Goal: Task Accomplishment & Management: Manage account settings

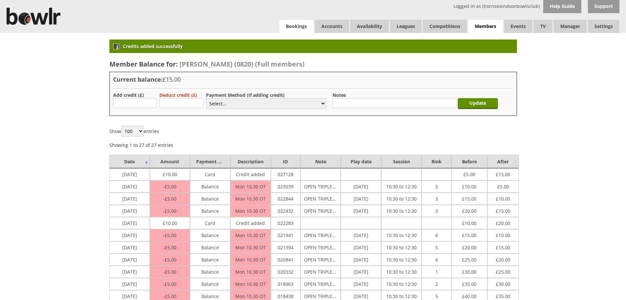
click at [292, 25] on link "Bookings" at bounding box center [296, 26] width 34 height 13
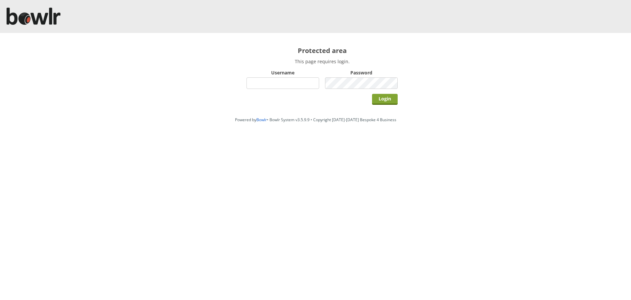
type input "hornseaindoorbowlsclub"
click at [391, 98] on input "Login" at bounding box center [385, 99] width 26 height 11
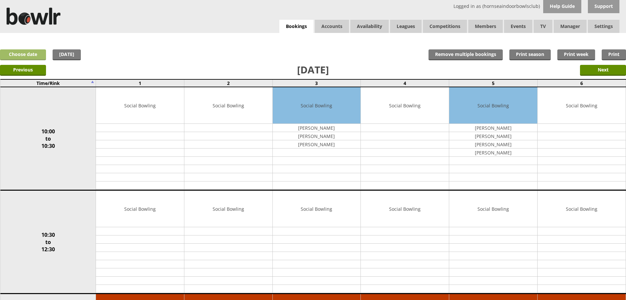
click at [15, 53] on link "Choose date" at bounding box center [23, 54] width 46 height 11
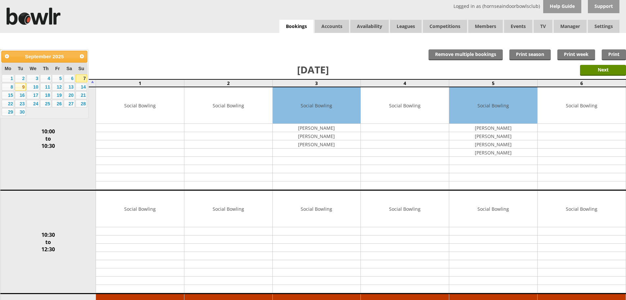
click at [21, 86] on link "9" at bounding box center [20, 87] width 11 height 8
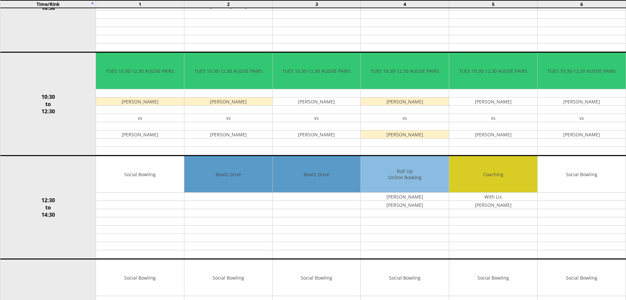
scroll to position [134, 0]
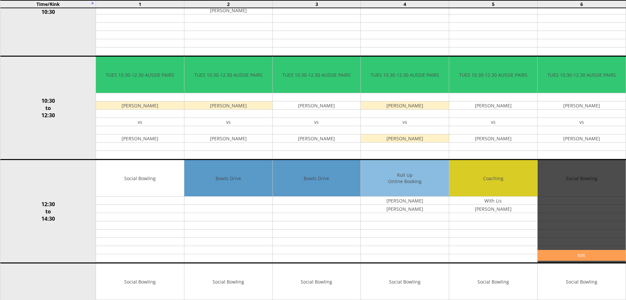
click at [554, 254] on link "Edit" at bounding box center [582, 255] width 88 height 11
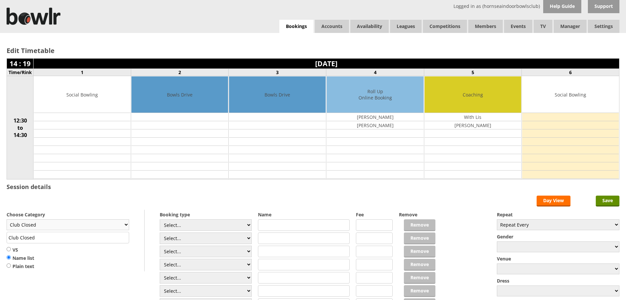
click at [126, 224] on select "Club Closed Singles League Triples League Pairs League Friendly Social Bowling …" at bounding box center [68, 224] width 123 height 11
drag, startPoint x: 459, startPoint y: 125, endPoint x: 488, endPoint y: 123, distance: 28.6
click at [488, 123] on td "Dave Spaven" at bounding box center [473, 125] width 97 height 8
copy td "Dave Spaven"
click at [604, 201] on input "Save" at bounding box center [608, 200] width 24 height 11
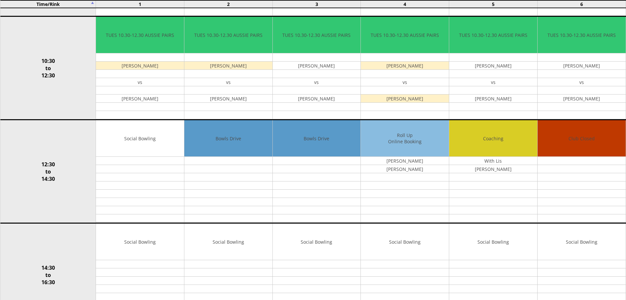
scroll to position [178, 0]
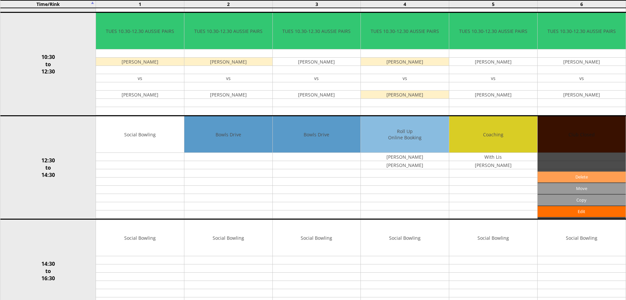
click at [577, 176] on link "Delete" at bounding box center [582, 176] width 88 height 11
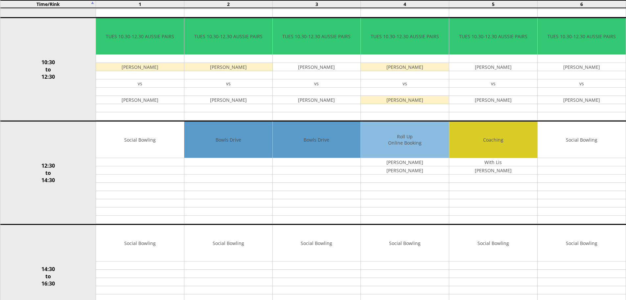
scroll to position [190, 0]
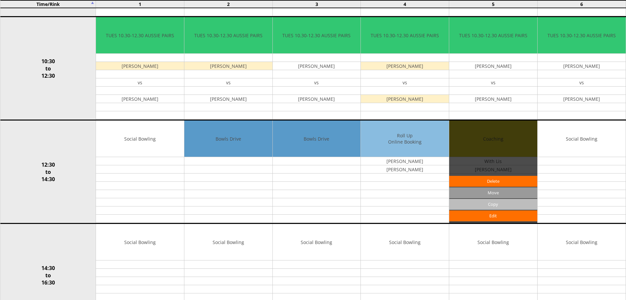
click at [480, 205] on input "Copy" at bounding box center [493, 204] width 88 height 11
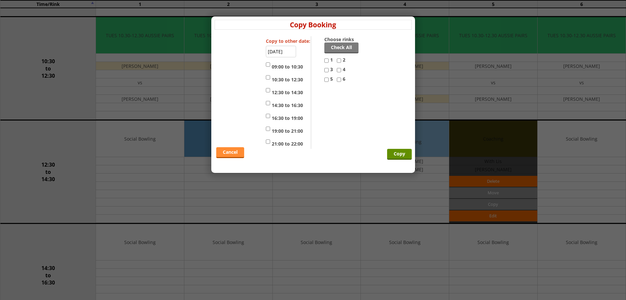
click at [227, 149] on link "Cancel" at bounding box center [230, 152] width 28 height 11
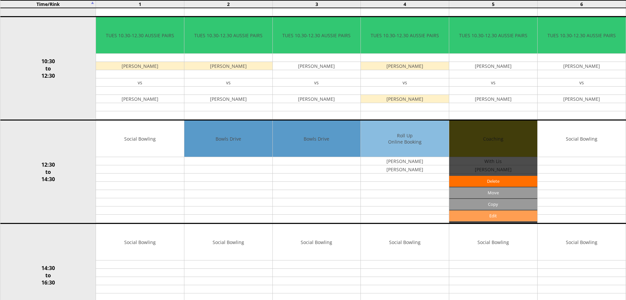
click at [495, 217] on link "Edit" at bounding box center [493, 215] width 88 height 11
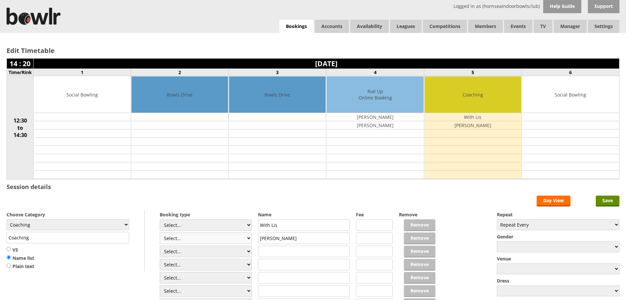
drag, startPoint x: 295, startPoint y: 239, endPoint x: 232, endPoint y: 237, distance: 62.8
click at [232, 209] on div "Booking type Select... Club Competition (Member) Club Competition (Visitor) Nat…" at bounding box center [313, 209] width 613 height 0
click at [267, 263] on input "text" at bounding box center [304, 264] width 92 height 12
paste input "Dave Spaven"
click at [282, 235] on input "text" at bounding box center [304, 238] width 92 height 12
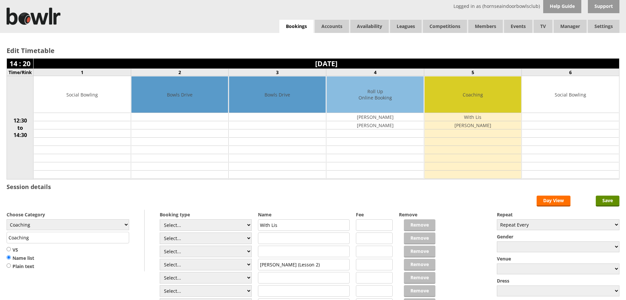
click at [315, 266] on input "Dave Spaven (Lesson 2)" at bounding box center [304, 264] width 92 height 12
click at [260, 264] on input "Dave Spaven (Lesson 2)" at bounding box center [304, 264] width 92 height 12
type input "1.30pm Dave Spaven (Lesson 2)"
click at [265, 235] on input "text" at bounding box center [304, 238] width 92 height 12
type input "12.30 pm - Lesley Maugher"
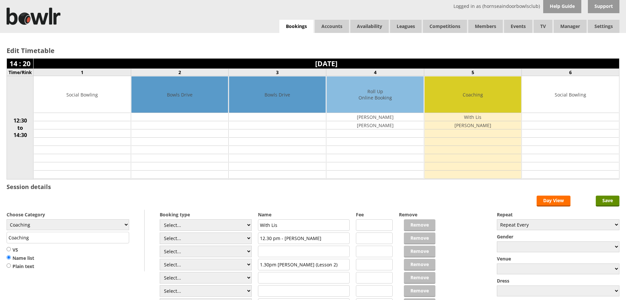
click at [300, 225] on input "With Lis" at bounding box center [304, 225] width 92 height 12
type input "With Lis 12.30pm"
drag, startPoint x: 284, startPoint y: 237, endPoint x: 259, endPoint y: 239, distance: 24.8
click at [259, 239] on input "12.30 pm - Lesley Maugher" at bounding box center [304, 238] width 92 height 12
click at [303, 234] on input "Lesley Maugher" at bounding box center [304, 238] width 92 height 12
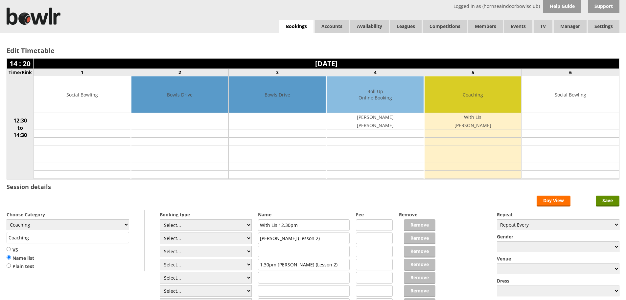
type input "[PERSON_NAME] (Lesson 2)"
click at [285, 252] on input "text" at bounding box center [304, 251] width 92 height 12
type input "Debbie Smith (Lesson 2)"
click at [302, 281] on input "text" at bounding box center [304, 278] width 92 height 12
click at [603, 199] on input "Save" at bounding box center [608, 200] width 24 height 11
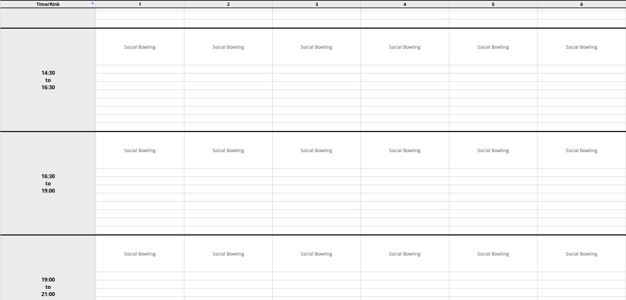
scroll to position [367, 0]
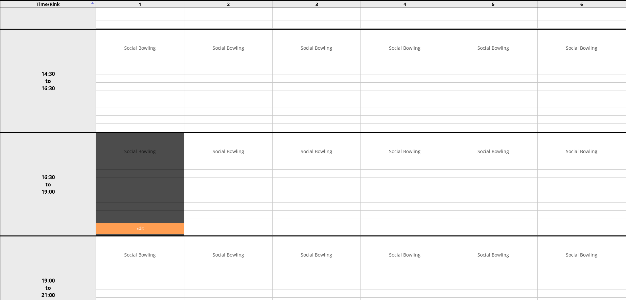
click at [122, 227] on link "Edit" at bounding box center [140, 228] width 88 height 11
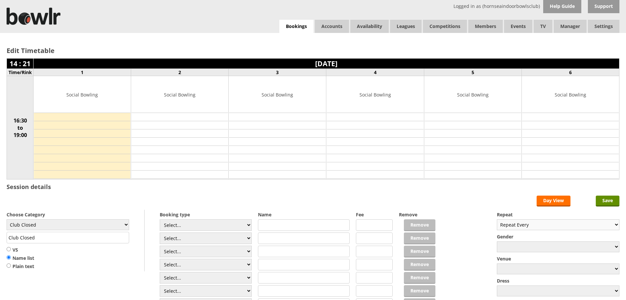
click at [615, 223] on select "Repeat Every Daily Weekly Monthly" at bounding box center [558, 224] width 123 height 11
select select "Daily"
click at [497, 219] on select "Repeat Every Daily Weekly Monthly" at bounding box center [558, 224] width 123 height 11
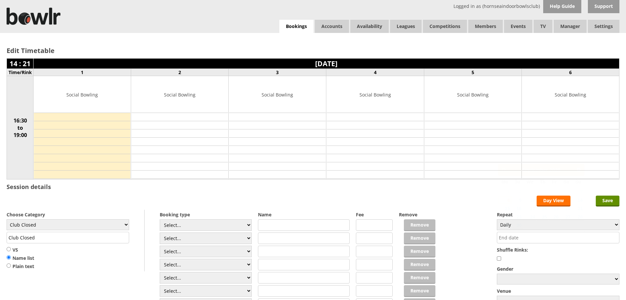
click at [611, 234] on input "text" at bounding box center [558, 237] width 123 height 12
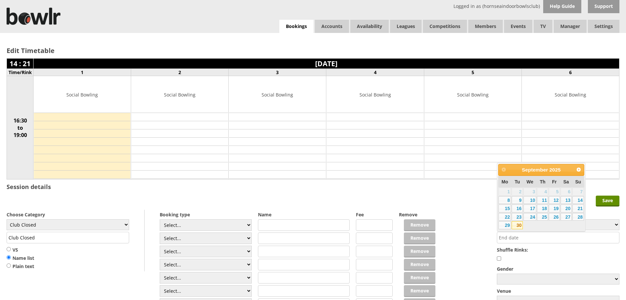
click at [517, 224] on link "30" at bounding box center [517, 225] width 11 height 8
type input "30-09-2025"
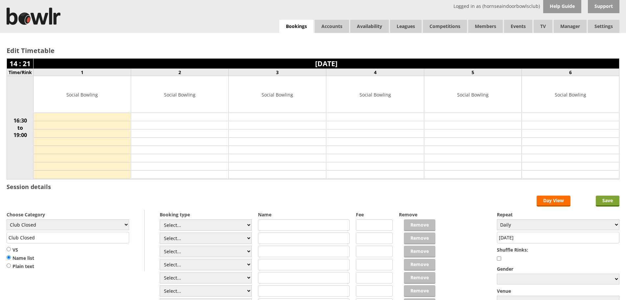
click at [610, 201] on input "Save" at bounding box center [608, 200] width 24 height 11
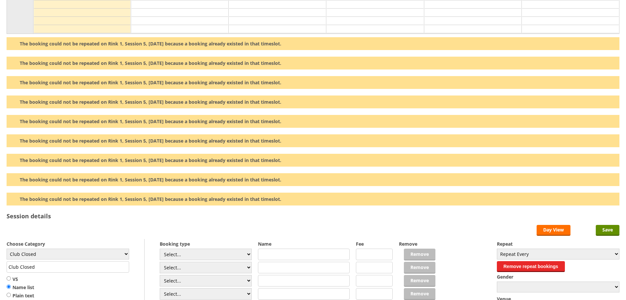
scroll to position [165, 0]
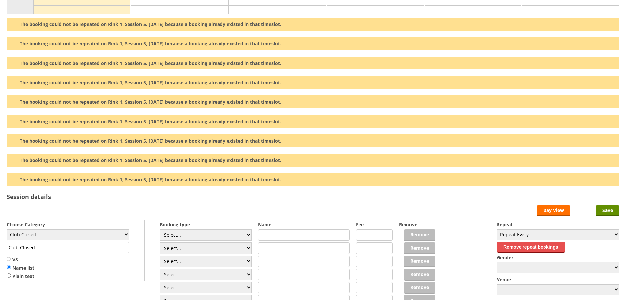
click at [529, 246] on button "Remove repeat bookings" at bounding box center [531, 246] width 68 height 11
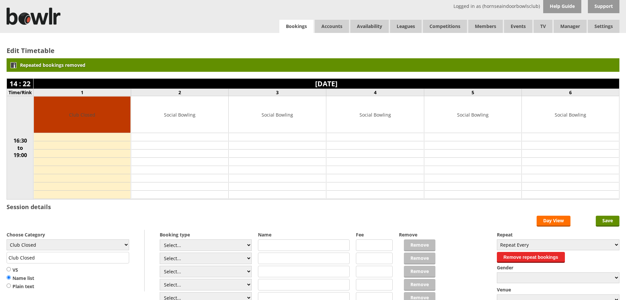
click at [301, 26] on link "Bookings" at bounding box center [296, 26] width 34 height 13
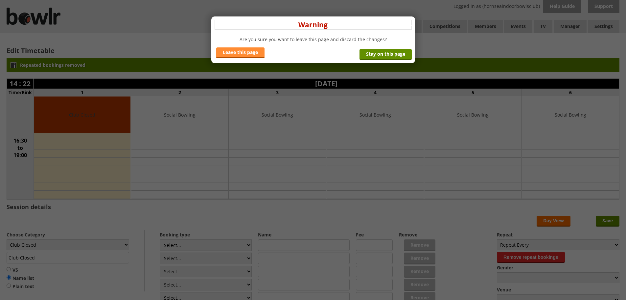
click at [250, 49] on link "Leave this page" at bounding box center [240, 52] width 48 height 11
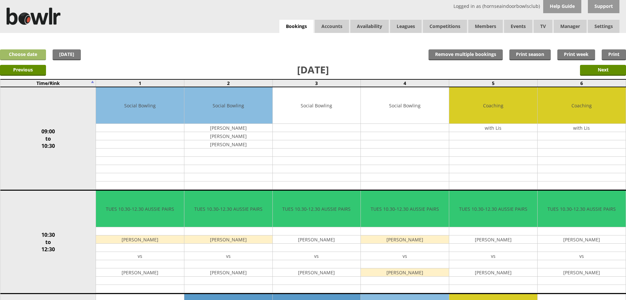
click at [9, 53] on link "Choose date" at bounding box center [23, 54] width 46 height 11
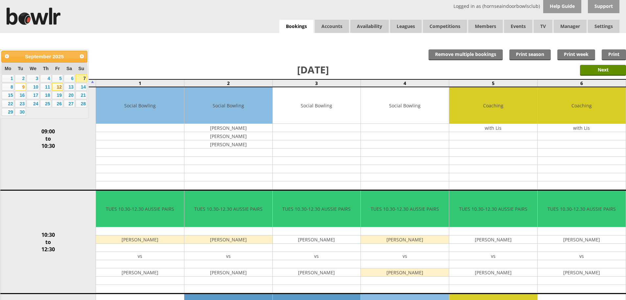
click at [59, 86] on link "12" at bounding box center [57, 87] width 11 height 8
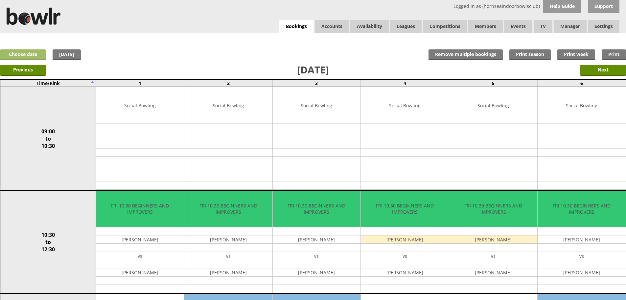
click at [27, 51] on link "Choose date" at bounding box center [23, 54] width 46 height 11
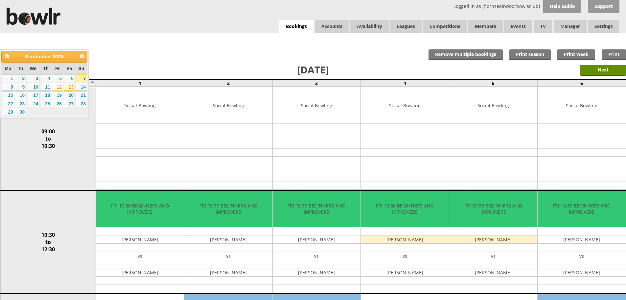
click at [68, 86] on link "13" at bounding box center [69, 87] width 11 height 8
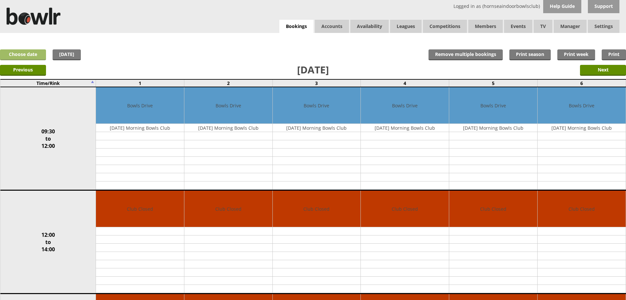
click at [8, 54] on link "Choose date" at bounding box center [23, 54] width 46 height 11
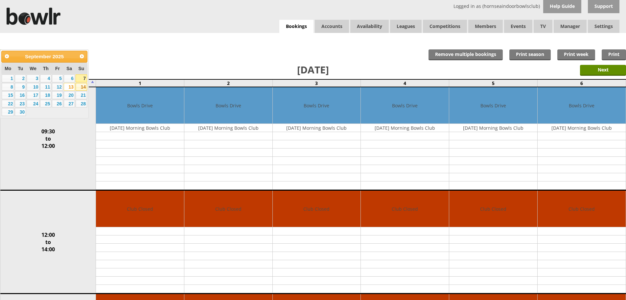
click at [84, 88] on link "14" at bounding box center [82, 87] width 12 height 8
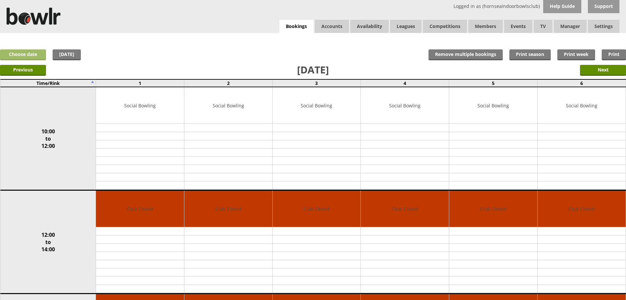
click at [17, 54] on link "Choose date" at bounding box center [23, 54] width 46 height 11
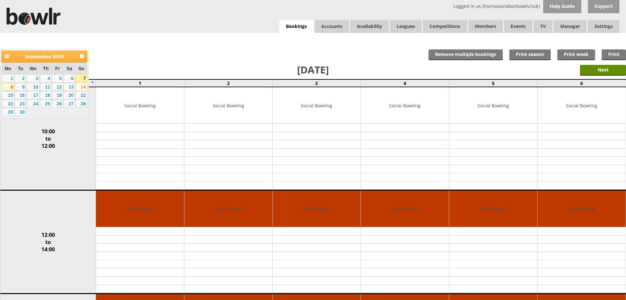
click at [8, 86] on link "8" at bounding box center [8, 87] width 12 height 8
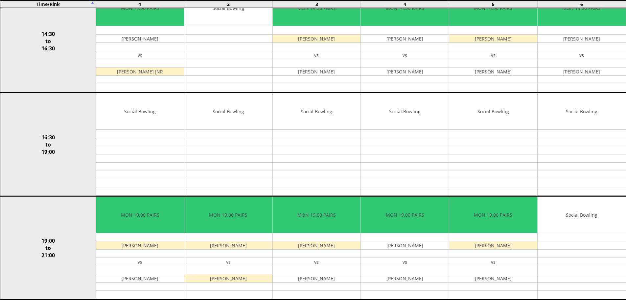
scroll to position [387, 0]
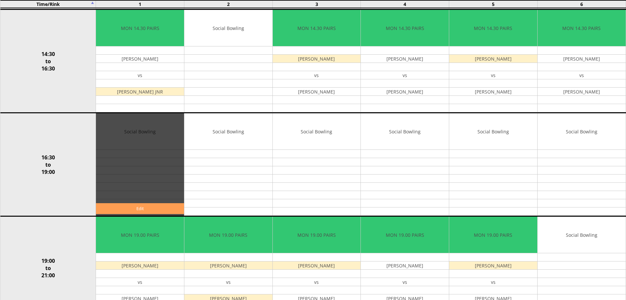
click at [119, 209] on link "Edit" at bounding box center [140, 208] width 88 height 11
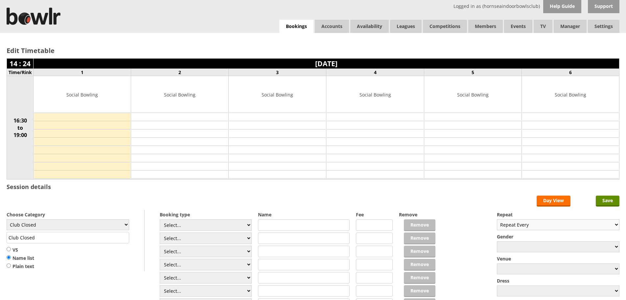
click at [614, 224] on select "Repeat Every Daily Weekly Monthly" at bounding box center [558, 224] width 123 height 11
select select "Weekly"
click at [497, 219] on select "Repeat Every Daily Weekly Monthly" at bounding box center [558, 224] width 123 height 11
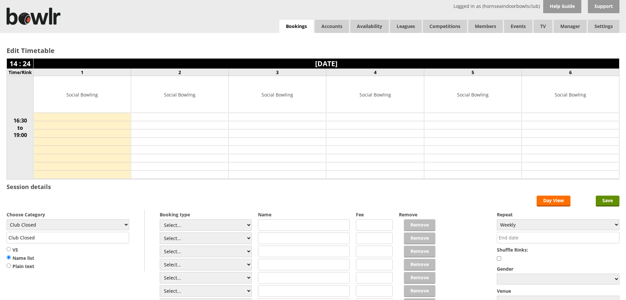
click at [518, 241] on input "text" at bounding box center [558, 237] width 123 height 12
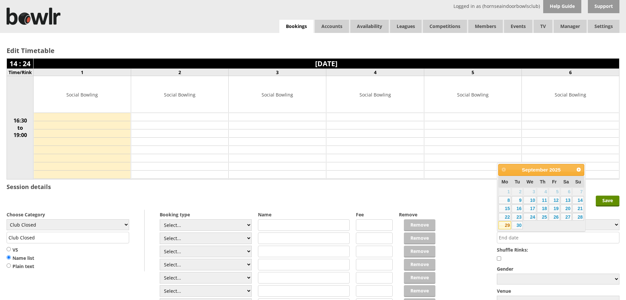
click at [505, 226] on link "29" at bounding box center [505, 225] width 12 height 8
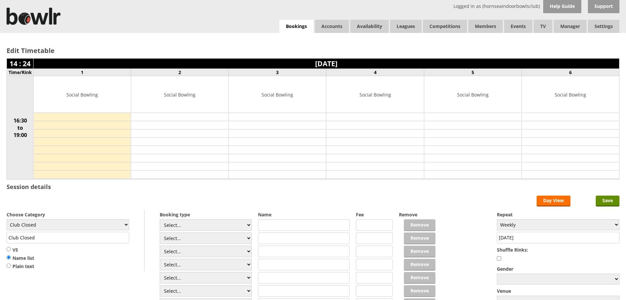
click at [585, 242] on input "29-09-2025" at bounding box center [558, 237] width 123 height 12
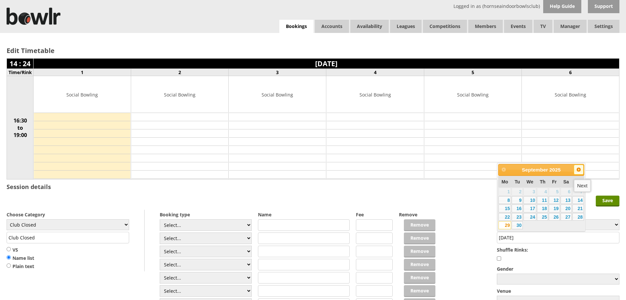
click at [580, 173] on link "Next" at bounding box center [579, 169] width 10 height 10
click at [504, 170] on span "Prev" at bounding box center [503, 169] width 5 height 5
click at [506, 200] on link "6" at bounding box center [505, 200] width 12 height 8
type input "06-10-2025"
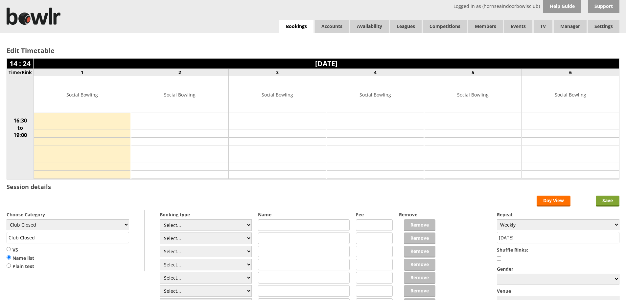
click at [608, 198] on input "Save" at bounding box center [608, 200] width 24 height 11
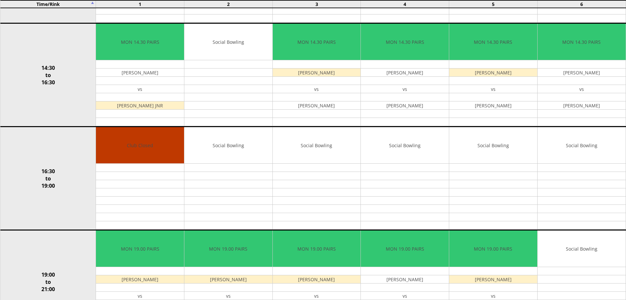
scroll to position [375, 0]
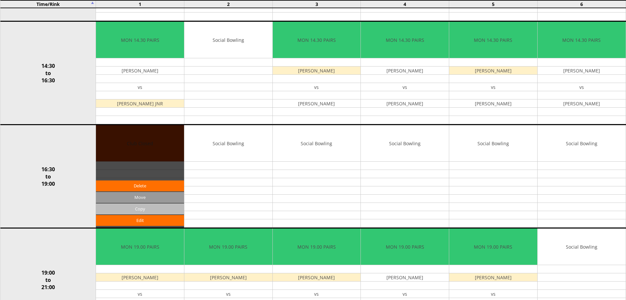
click at [130, 206] on input "Copy" at bounding box center [140, 208] width 88 height 11
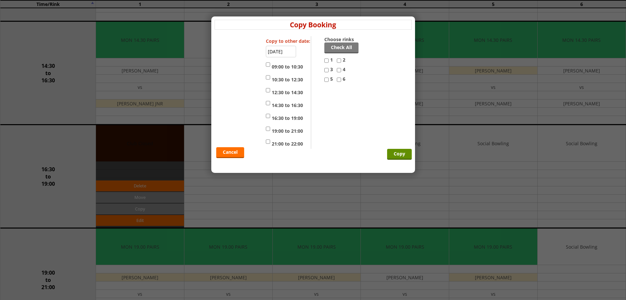
click at [269, 115] on input "16:30 to 19:00" at bounding box center [268, 116] width 4 height 8
checkbox input "true"
click at [340, 61] on input "2" at bounding box center [339, 61] width 4 height 8
checkbox input "true"
click at [326, 71] on input "3" at bounding box center [327, 70] width 4 height 8
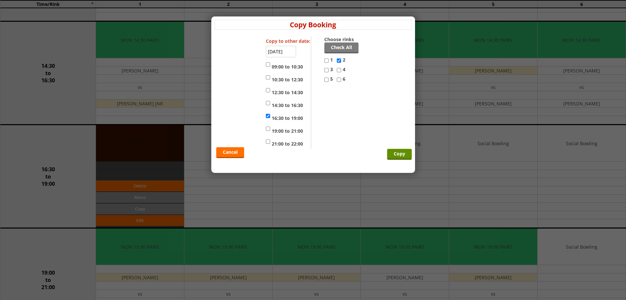
checkbox input "true"
drag, startPoint x: 341, startPoint y: 69, endPoint x: 325, endPoint y: 84, distance: 21.2
click at [340, 69] on input "4" at bounding box center [339, 70] width 4 height 8
checkbox input "true"
drag, startPoint x: 326, startPoint y: 81, endPoint x: 335, endPoint y: 78, distance: 9.3
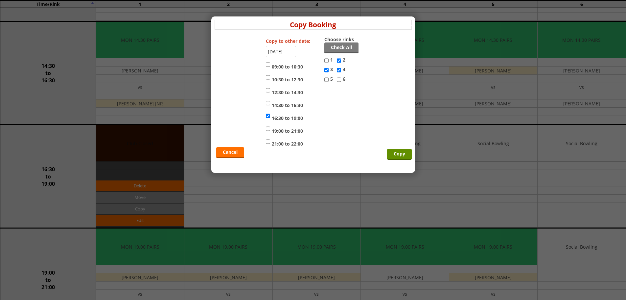
click at [327, 81] on input "5" at bounding box center [327, 80] width 4 height 8
checkbox input "true"
click at [340, 79] on input "6" at bounding box center [339, 80] width 4 height 8
checkbox input "true"
click at [399, 153] on input "Copy" at bounding box center [399, 154] width 25 height 11
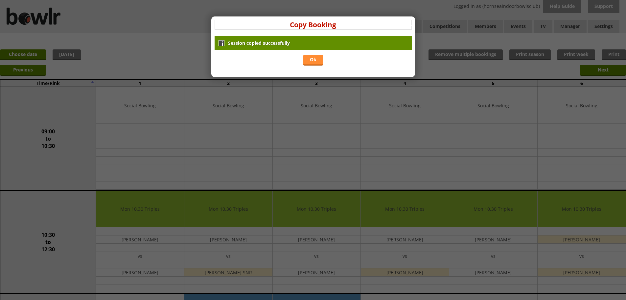
click at [310, 58] on link "Ok" at bounding box center [313, 60] width 20 height 11
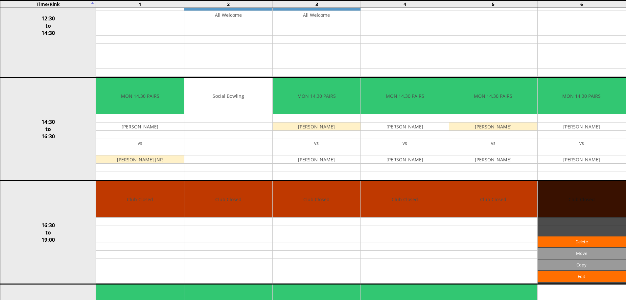
scroll to position [320, 0]
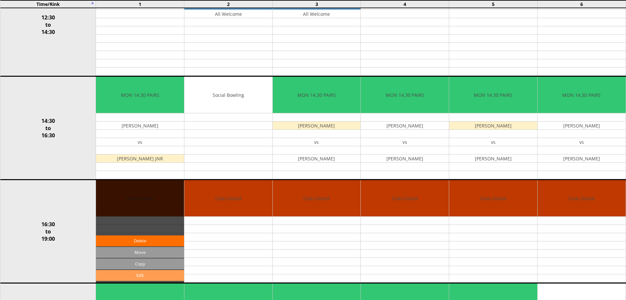
click at [149, 274] on link "Edit" at bounding box center [140, 275] width 88 height 11
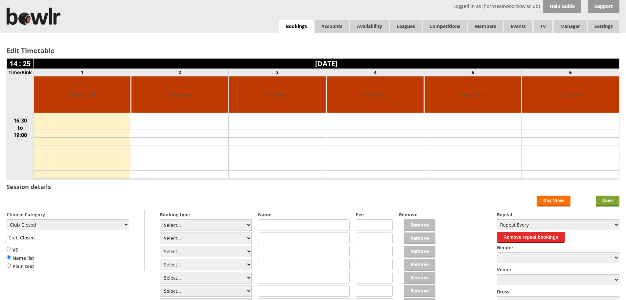
click at [615, 202] on input "Save" at bounding box center [608, 200] width 24 height 11
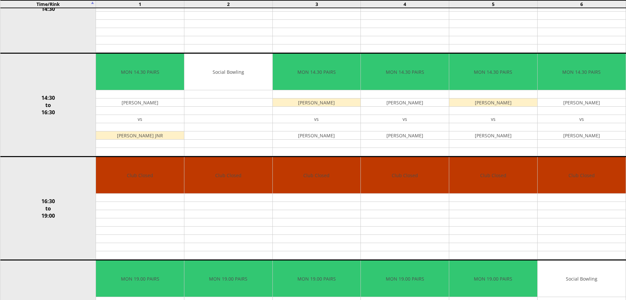
scroll to position [345, 0]
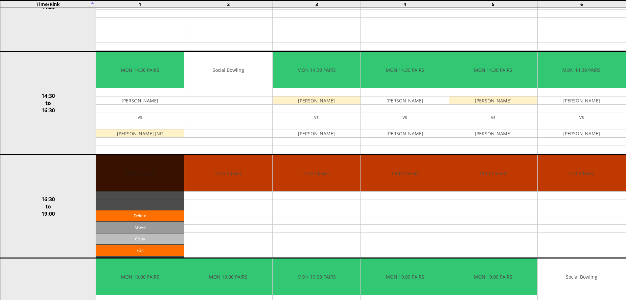
click at [140, 239] on input "Copy" at bounding box center [140, 238] width 88 height 11
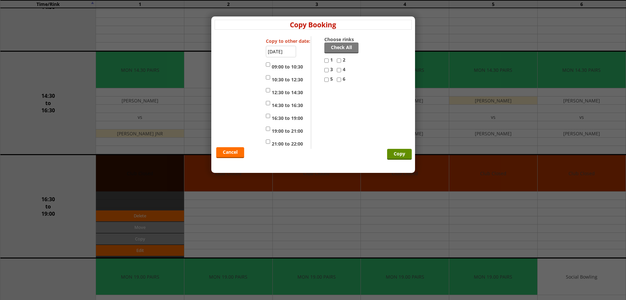
drag, startPoint x: 326, startPoint y: 61, endPoint x: 342, endPoint y: 58, distance: 15.8
click at [329, 60] on label "1" at bounding box center [331, 62] width 12 height 10
click at [329, 60] on input "1" at bounding box center [327, 61] width 4 height 8
checkbox input "true"
drag, startPoint x: 338, startPoint y: 61, endPoint x: 327, endPoint y: 72, distance: 15.1
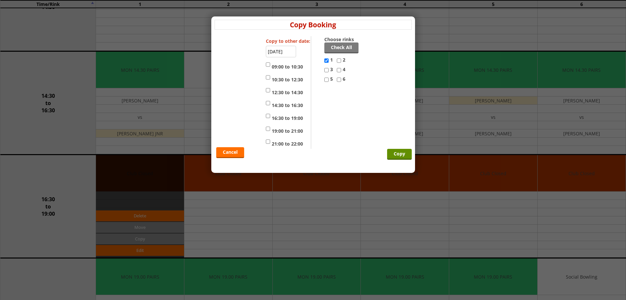
click at [337, 62] on input "2" at bounding box center [339, 61] width 4 height 8
checkbox input "true"
click at [326, 70] on input "3" at bounding box center [327, 70] width 4 height 8
checkbox input "true"
click at [338, 70] on input "4" at bounding box center [339, 70] width 4 height 8
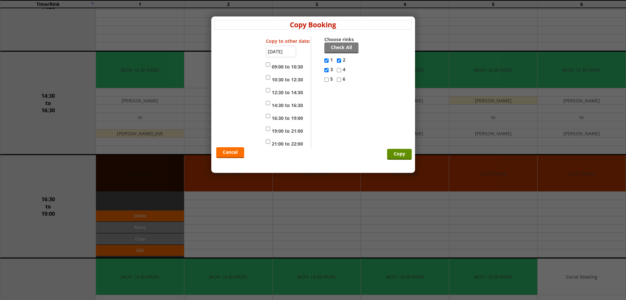
checkbox input "true"
click at [329, 79] on label "5" at bounding box center [331, 81] width 12 height 10
click at [327, 79] on input "5" at bounding box center [327, 80] width 4 height 8
checkbox input "true"
click at [340, 78] on input "6" at bounding box center [339, 80] width 4 height 8
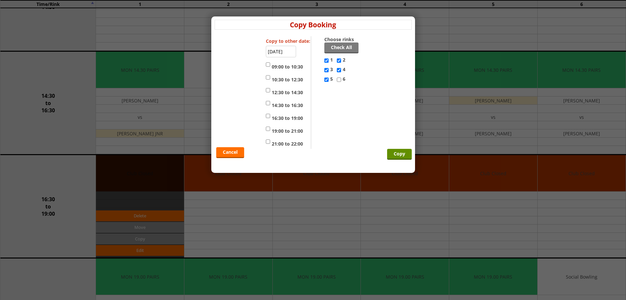
checkbox input "true"
click at [268, 116] on input "16:30 to 19:00" at bounding box center [268, 116] width 4 height 8
checkbox input "true"
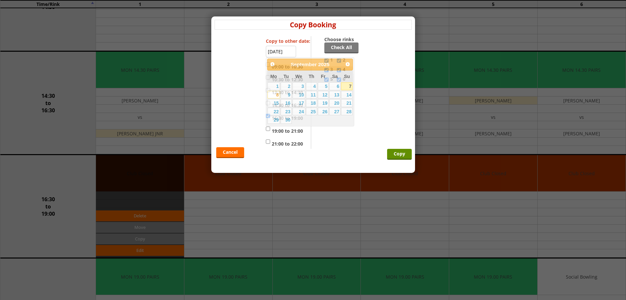
click at [281, 53] on input "08-09-2025" at bounding box center [281, 52] width 30 height 12
click at [287, 95] on link "9" at bounding box center [286, 95] width 11 height 8
type input "09-09-2025"
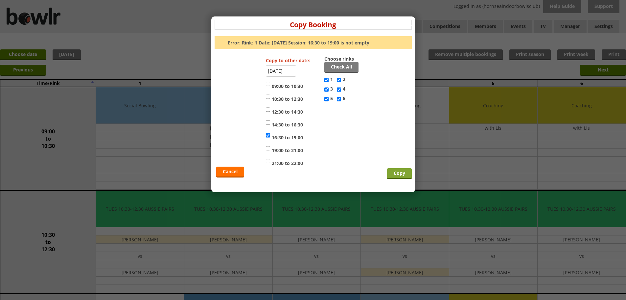
click at [402, 172] on input "Copy" at bounding box center [399, 173] width 25 height 11
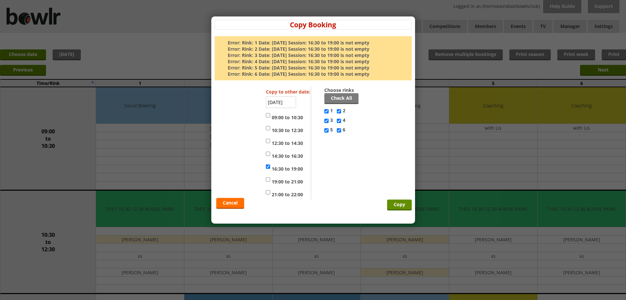
click at [279, 101] on input "09-09-2025" at bounding box center [281, 102] width 30 height 12
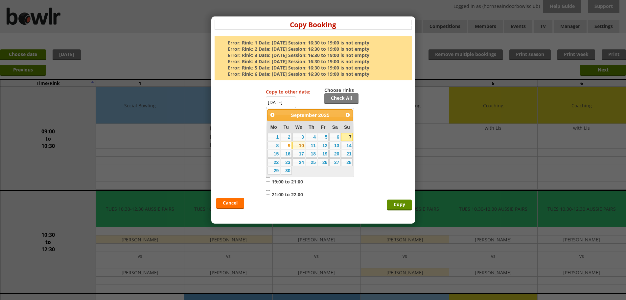
click at [301, 146] on link "10" at bounding box center [299, 145] width 13 height 8
type input "[DATE]"
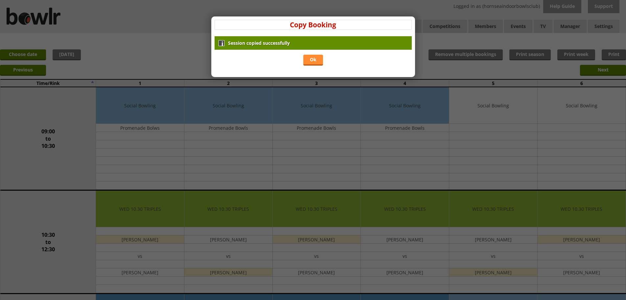
click at [315, 60] on link "Ok" at bounding box center [313, 60] width 20 height 11
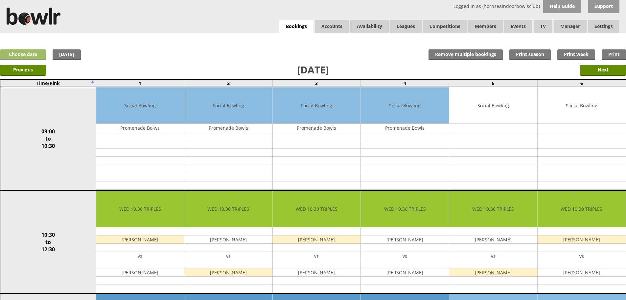
click at [15, 52] on link "Choose date" at bounding box center [23, 54] width 46 height 11
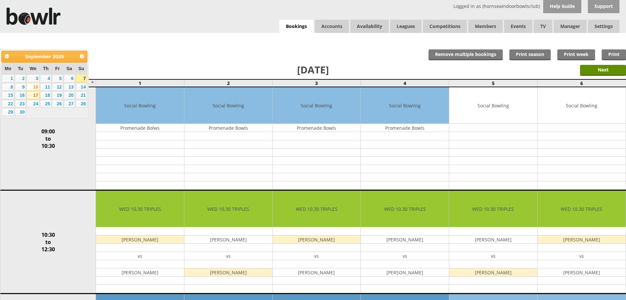
click at [32, 95] on link "17" at bounding box center [33, 95] width 13 height 8
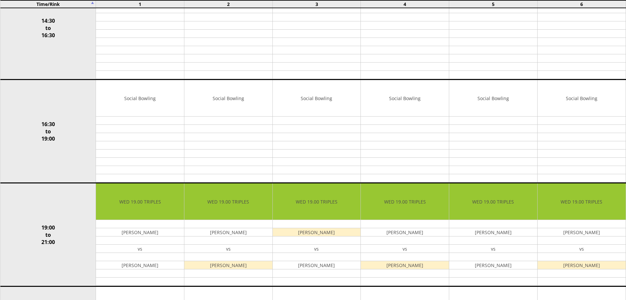
scroll to position [440, 0]
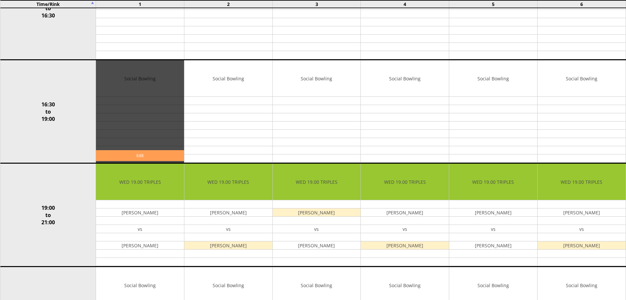
click at [148, 155] on link "Edit" at bounding box center [140, 155] width 88 height 11
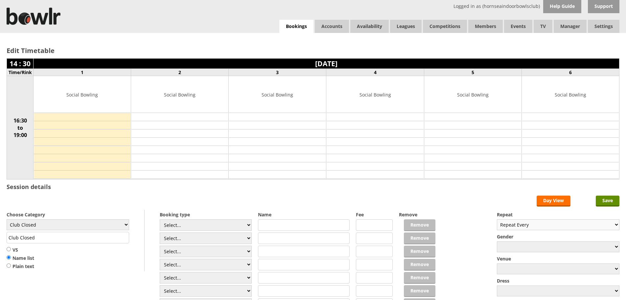
click at [546, 224] on select "Repeat Every Daily Weekly Monthly" at bounding box center [558, 224] width 123 height 11
select select "Weekly"
click at [497, 219] on select "Repeat Every Daily Weekly Monthly" at bounding box center [558, 224] width 123 height 11
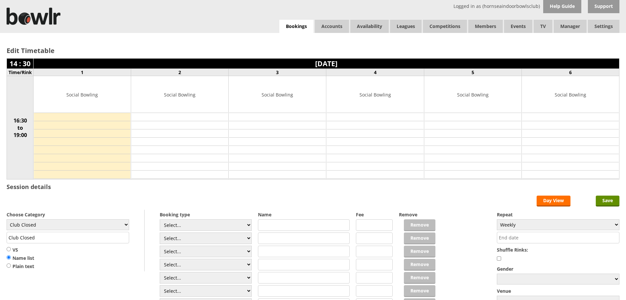
click at [525, 237] on input "text" at bounding box center [558, 237] width 123 height 12
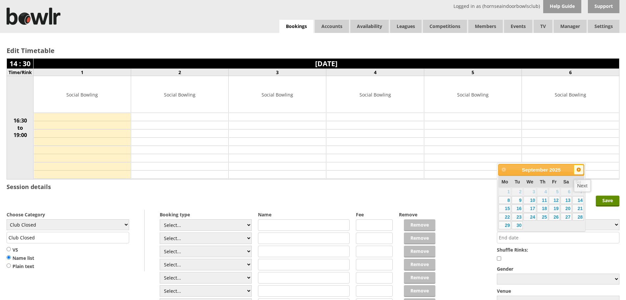
click at [576, 168] on link "Next" at bounding box center [579, 169] width 10 height 10
click at [530, 191] on link "1" at bounding box center [530, 191] width 13 height 8
type input "01-10-2025"
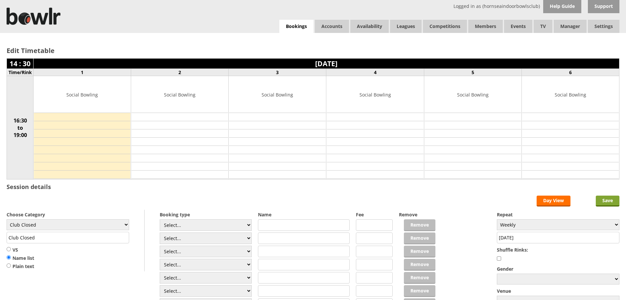
click at [608, 199] on input "Save" at bounding box center [608, 200] width 24 height 11
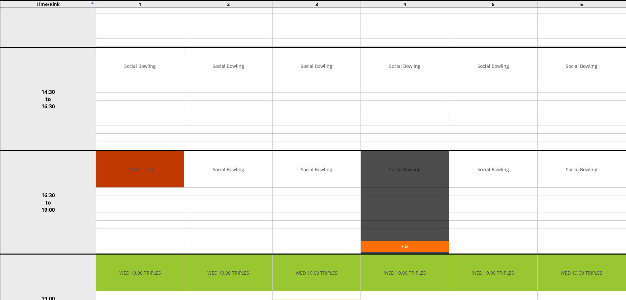
scroll to position [350, 0]
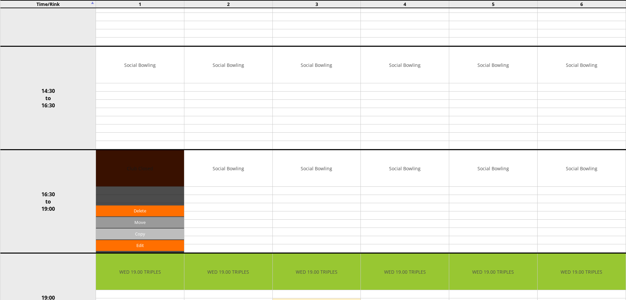
click at [142, 233] on input "Copy" at bounding box center [140, 233] width 88 height 11
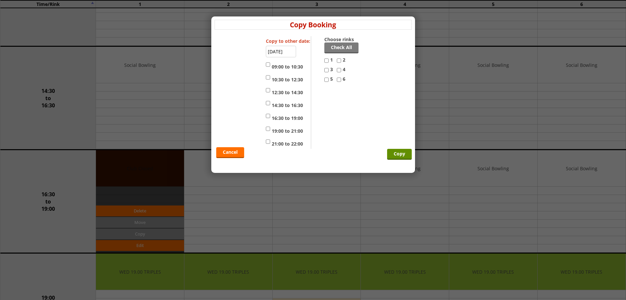
drag, startPoint x: 340, startPoint y: 60, endPoint x: 329, endPoint y: 72, distance: 16.5
click at [338, 63] on input "2" at bounding box center [339, 61] width 4 height 8
checkbox input "true"
click at [327, 72] on input "3" at bounding box center [327, 70] width 4 height 8
checkbox input "true"
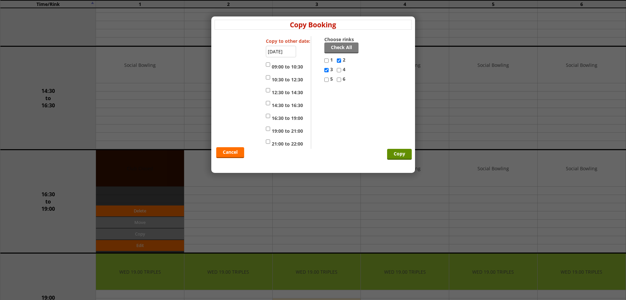
drag, startPoint x: 339, startPoint y: 69, endPoint x: 327, endPoint y: 78, distance: 14.5
click at [337, 69] on input "4" at bounding box center [339, 70] width 4 height 8
checkbox input "true"
drag, startPoint x: 326, startPoint y: 80, endPoint x: 332, endPoint y: 80, distance: 6.2
click at [326, 80] on input "5" at bounding box center [327, 80] width 4 height 8
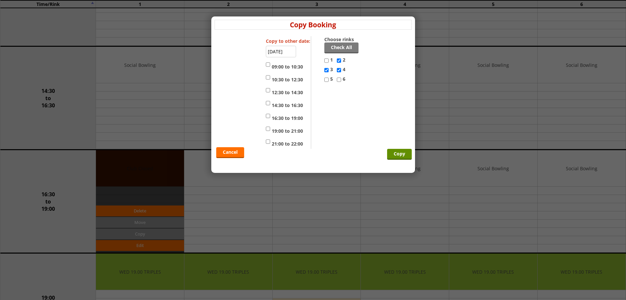
checkbox input "true"
click at [338, 79] on input "6" at bounding box center [339, 80] width 4 height 8
checkbox input "true"
click at [267, 115] on input "16:30 to 19:00" at bounding box center [268, 116] width 4 height 8
checkbox input "true"
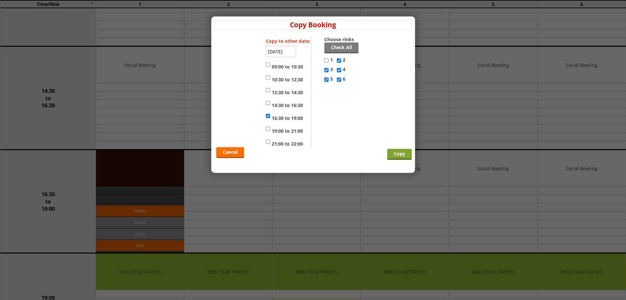
click at [402, 153] on input "Copy" at bounding box center [399, 154] width 25 height 11
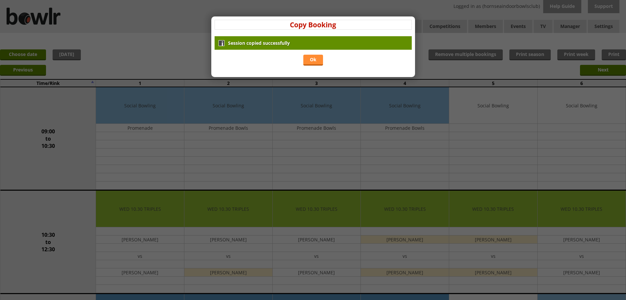
click at [314, 60] on link "Ok" at bounding box center [313, 60] width 20 height 11
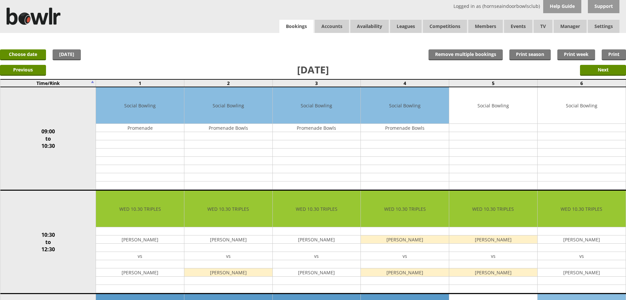
click at [295, 24] on link "Bookings" at bounding box center [296, 26] width 34 height 13
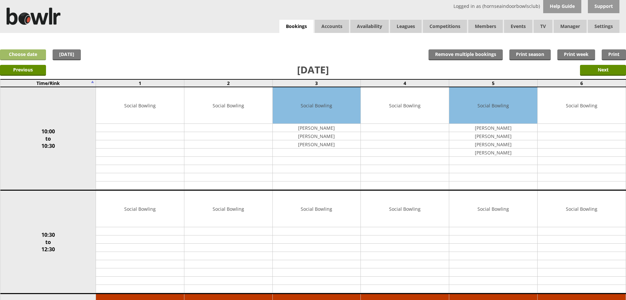
click at [33, 53] on link "Choose date" at bounding box center [23, 54] width 46 height 11
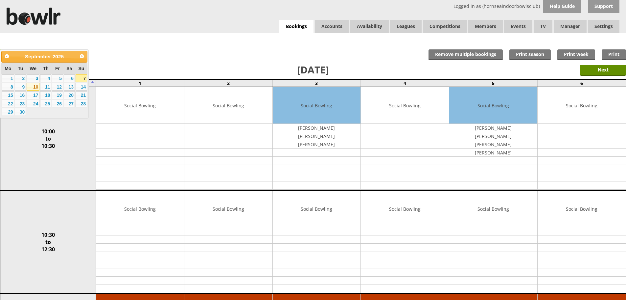
click at [35, 85] on link "10" at bounding box center [33, 87] width 13 height 8
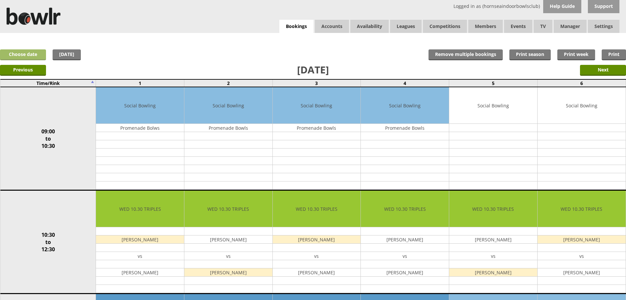
click at [26, 54] on link "Choose date" at bounding box center [23, 54] width 46 height 11
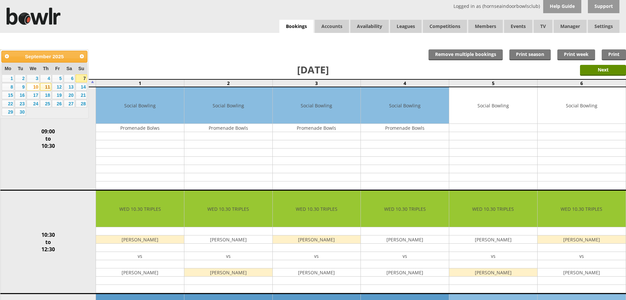
click at [45, 86] on link "11" at bounding box center [45, 87] width 11 height 8
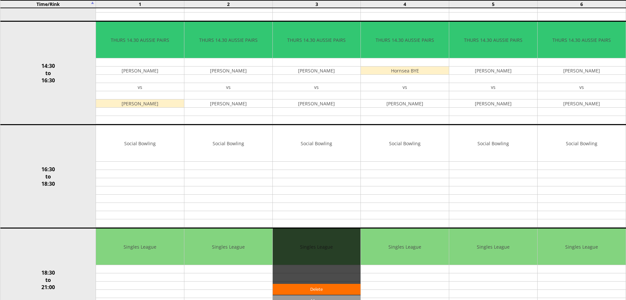
scroll to position [379, 0]
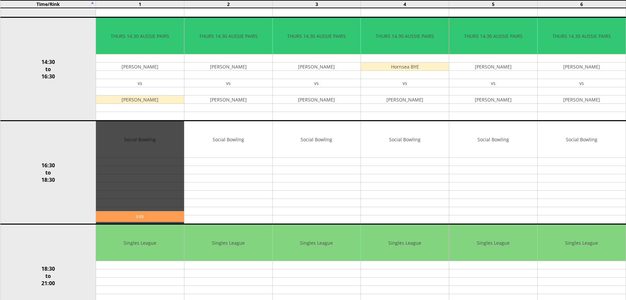
click at [122, 215] on link "Edit" at bounding box center [140, 216] width 88 height 11
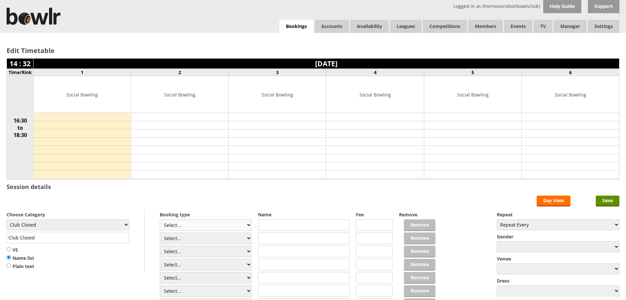
click at [246, 224] on select "Select... Club Competition (Member) Club Competition (Visitor) National (Member…" at bounding box center [206, 225] width 92 height 12
click at [611, 198] on input "Save" at bounding box center [608, 200] width 24 height 11
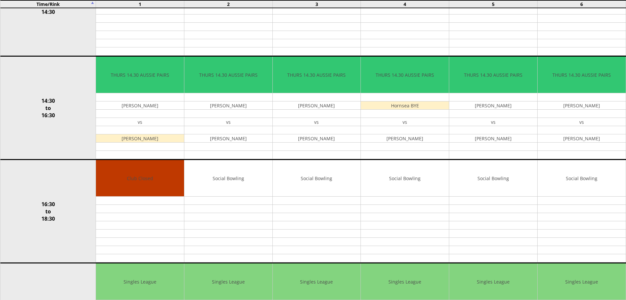
scroll to position [347, 0]
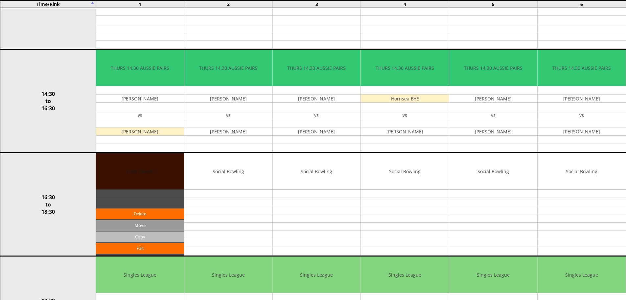
click at [130, 238] on input "Copy" at bounding box center [140, 236] width 88 height 11
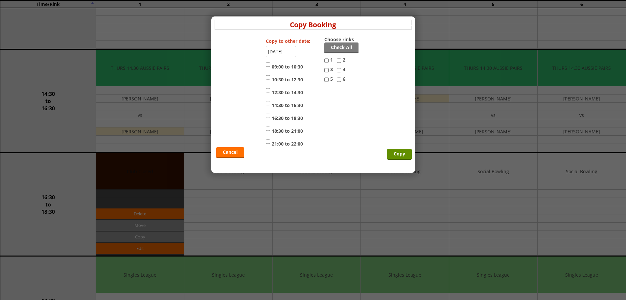
click at [338, 60] on input "2" at bounding box center [339, 61] width 4 height 8
checkbox input "true"
click at [327, 70] on input "3" at bounding box center [327, 70] width 4 height 8
checkbox input "true"
click at [338, 70] on input "4" at bounding box center [339, 70] width 4 height 8
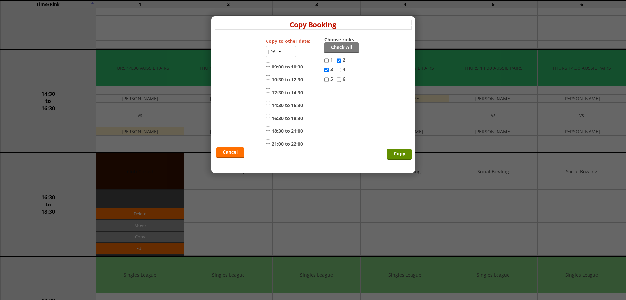
checkbox input "true"
click at [329, 81] on input "5" at bounding box center [327, 80] width 4 height 8
checkbox input "true"
drag, startPoint x: 340, startPoint y: 81, endPoint x: 337, endPoint y: 82, distance: 3.4
click at [339, 81] on input "6" at bounding box center [339, 80] width 4 height 8
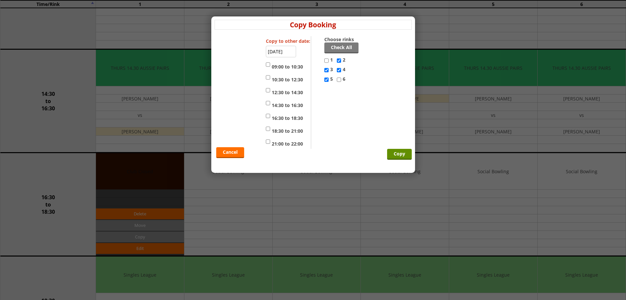
checkbox input "true"
click at [269, 115] on input "16:30 to 18:30" at bounding box center [268, 116] width 4 height 8
checkbox input "true"
click at [400, 153] on input "Copy" at bounding box center [399, 154] width 25 height 11
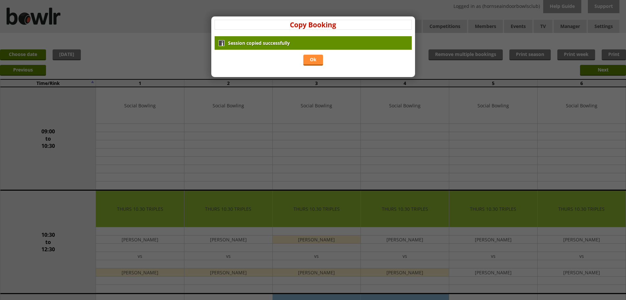
click at [313, 57] on link "Ok" at bounding box center [313, 60] width 20 height 11
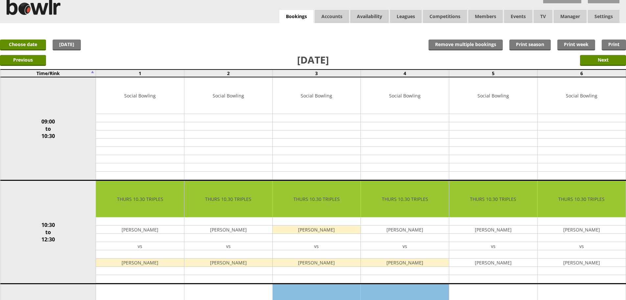
scroll to position [2, 0]
